Goal: Information Seeking & Learning: Learn about a topic

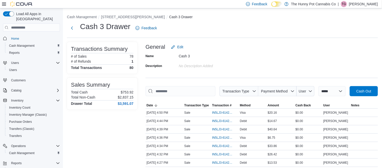
scroll to position [22, 0]
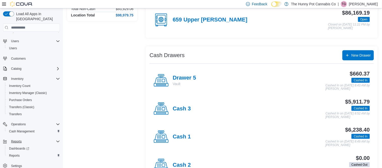
scroll to position [62, 0]
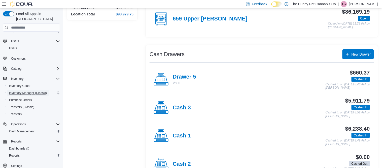
click at [25, 91] on span "Inventory Manager (Classic)" at bounding box center [28, 93] width 38 height 4
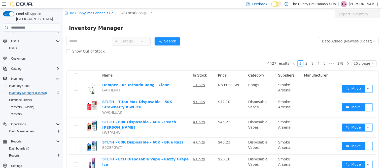
click at [130, 13] on span "All Locations" at bounding box center [131, 13] width 22 height 6
type input "****"
click at [145, 50] on span "Backstock" at bounding box center [143, 49] width 18 height 4
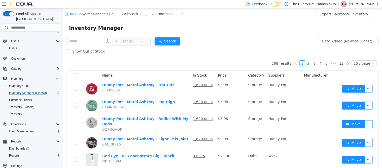
click at [310, 60] on link "2" at bounding box center [309, 63] width 6 height 6
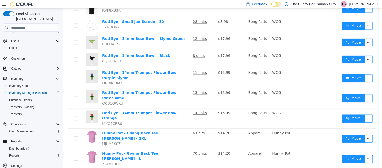
scroll to position [356, 0]
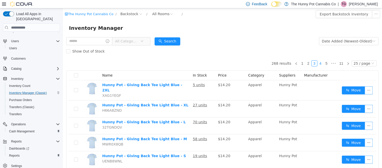
click at [322, 64] on link "4" at bounding box center [321, 63] width 6 height 6
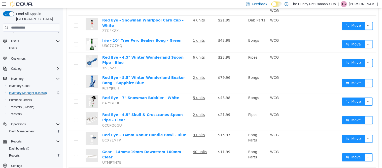
scroll to position [372, 0]
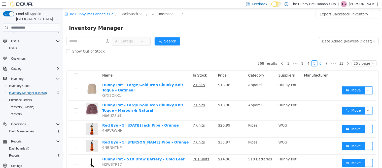
click at [322, 64] on link "6" at bounding box center [321, 63] width 6 height 6
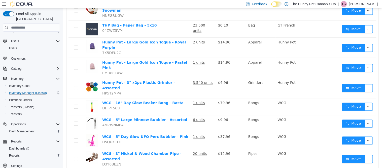
scroll to position [286, 0]
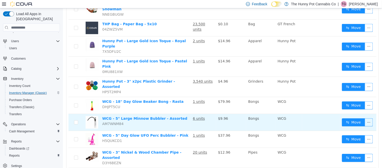
click at [139, 114] on td "WCG - 5" Large Minnow Bubbler - Assorted AM7WNM84" at bounding box center [145, 122] width 91 height 17
click at [139, 116] on link "WCG - 5" Large Minnow Bubbler - Assorted" at bounding box center [144, 118] width 85 height 4
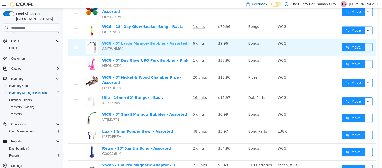
scroll to position [360, 0]
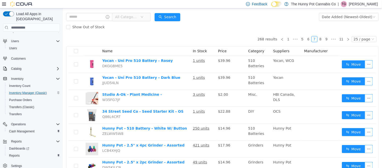
scroll to position [24, 0]
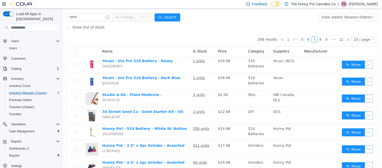
click at [376, 5] on p "[PERSON_NAME]" at bounding box center [363, 4] width 29 height 6
click at [343, 47] on span "Sign Out" at bounding box center [346, 47] width 14 height 5
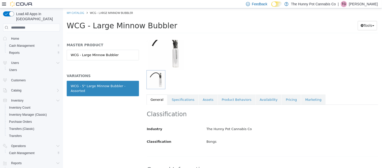
scroll to position [38, 0]
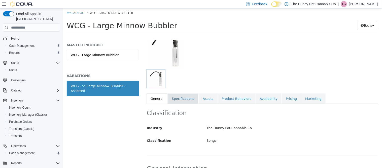
click at [182, 96] on link "Specifications" at bounding box center [183, 98] width 31 height 11
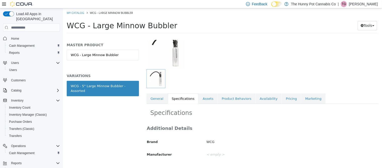
scroll to position [43, 0]
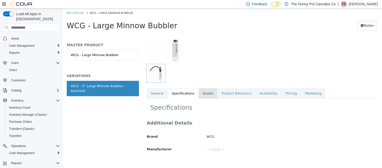
click at [209, 92] on link "Assets" at bounding box center [208, 93] width 19 height 11
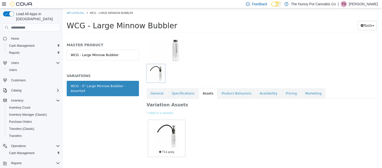
scroll to position [55, 0]
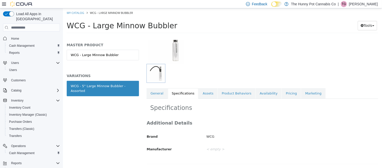
scroll to position [43, 0]
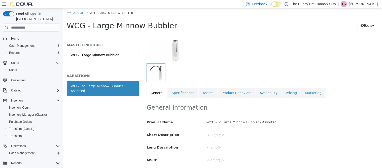
scroll to position [55, 0]
